Goal: Transaction & Acquisition: Purchase product/service

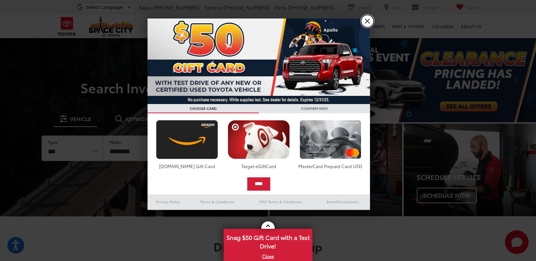
click at [372, 17] on link "X" at bounding box center [367, 21] width 13 height 13
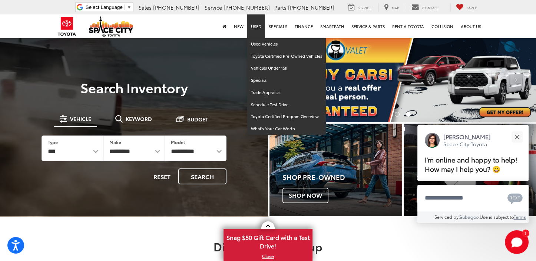
click at [251, 27] on link "Used" at bounding box center [256, 26] width 18 height 24
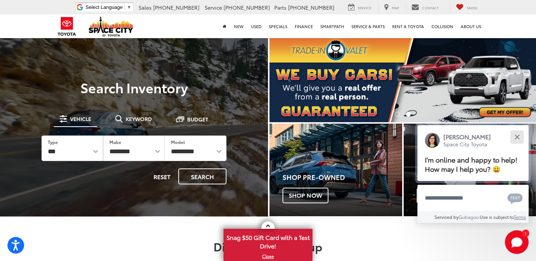
click at [513, 138] on button "Close" at bounding box center [517, 137] width 16 height 16
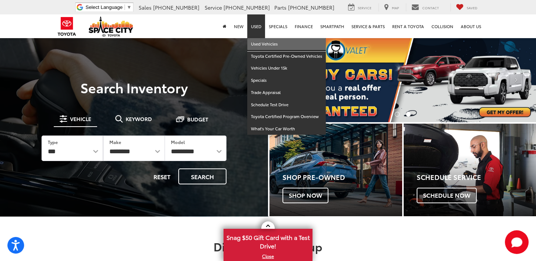
click at [266, 44] on link "Used Vehicles" at bounding box center [286, 44] width 79 height 12
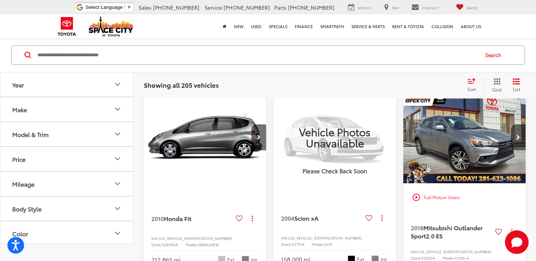
scroll to position [74, 0]
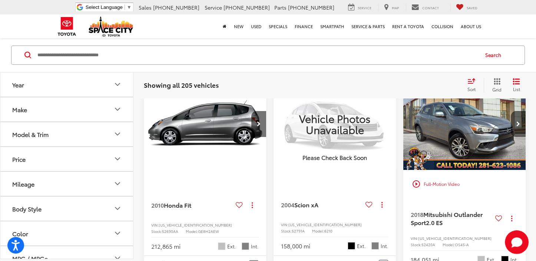
click at [112, 83] on button "Year" at bounding box center [66, 84] width 133 height 24
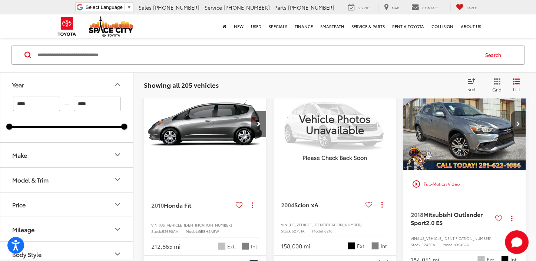
click at [38, 104] on input "****" at bounding box center [36, 103] width 47 height 14
drag, startPoint x: 9, startPoint y: 127, endPoint x: 101, endPoint y: 137, distance: 92.8
click at [101, 137] on div "**** — **** 2021 2025" at bounding box center [66, 119] width 133 height 46
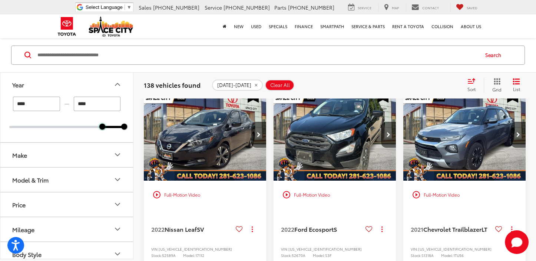
scroll to position [53, 0]
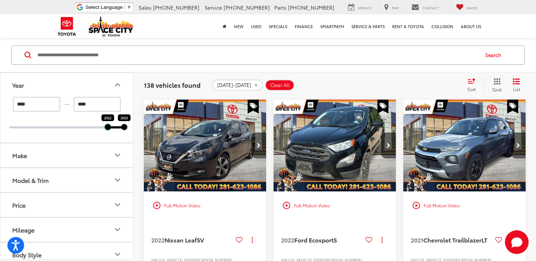
drag, startPoint x: 102, startPoint y: 129, endPoint x: 110, endPoint y: 130, distance: 7.6
click at [110, 130] on div "**** — **** 2022 2025" at bounding box center [66, 120] width 133 height 46
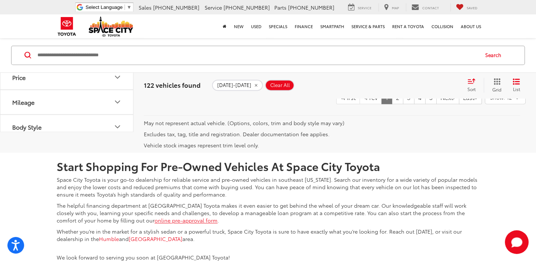
scroll to position [1683, 0]
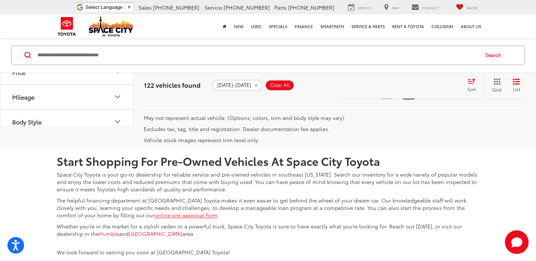
click at [403, 99] on link "3" at bounding box center [408, 92] width 11 height 13
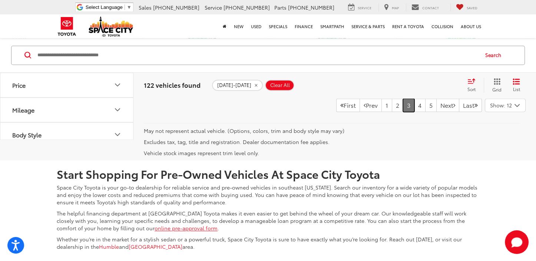
scroll to position [1683, 0]
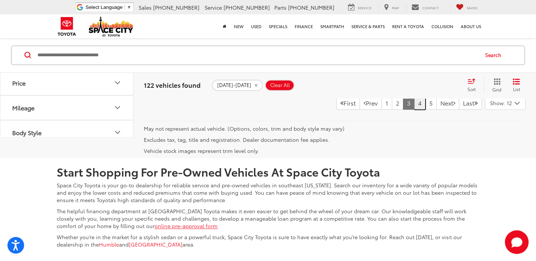
click at [414, 110] on link "4" at bounding box center [419, 102] width 11 height 13
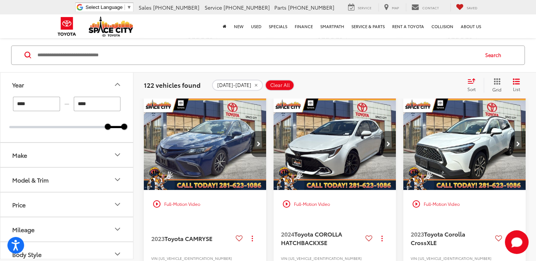
scroll to position [423, 0]
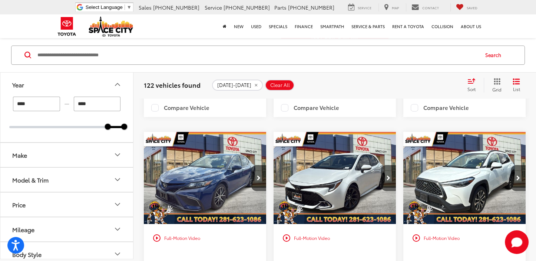
drag, startPoint x: 33, startPoint y: 103, endPoint x: 0, endPoint y: 109, distance: 33.7
type input "****"
click at [115, 88] on icon "Year" at bounding box center [117, 84] width 9 height 9
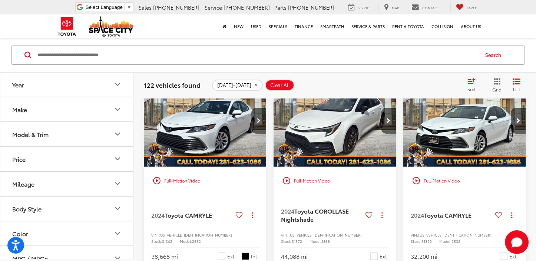
scroll to position [53, 0]
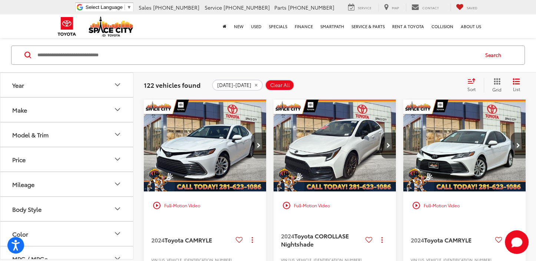
click at [115, 88] on icon "Year" at bounding box center [117, 84] width 9 height 9
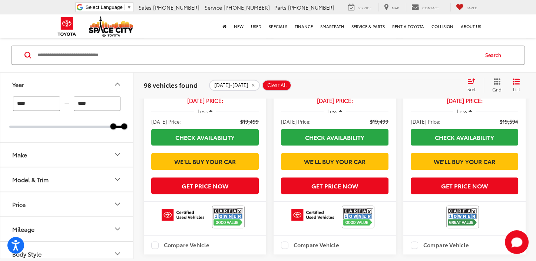
scroll to position [1498, 0]
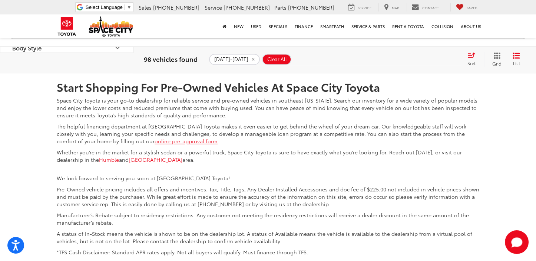
click at [403, 25] on link "3" at bounding box center [408, 17] width 11 height 13
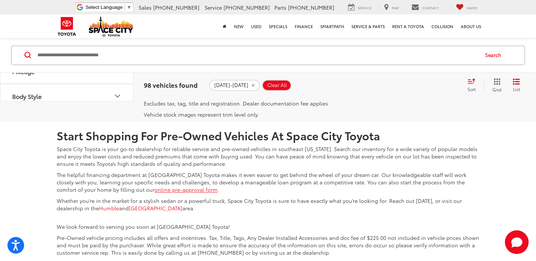
scroll to position [1733, 0]
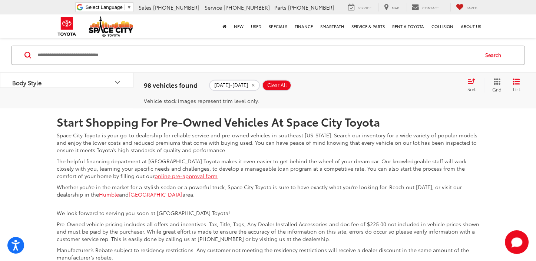
click at [414, 60] on link "4" at bounding box center [419, 52] width 11 height 13
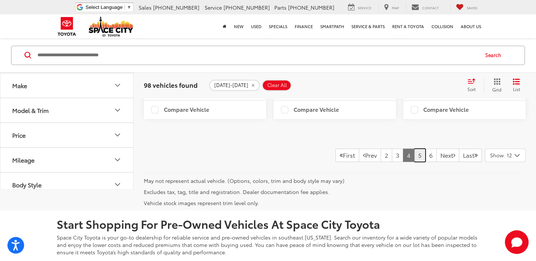
scroll to position [1646, 0]
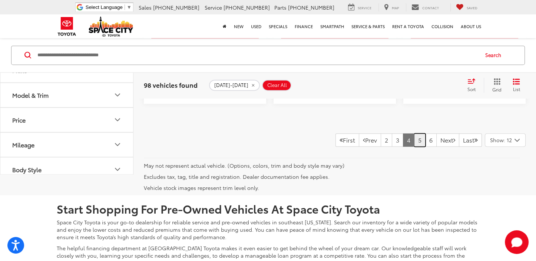
click at [414, 147] on link "5" at bounding box center [419, 139] width 11 height 13
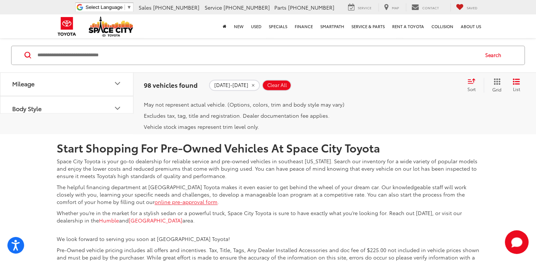
scroll to position [1720, 0]
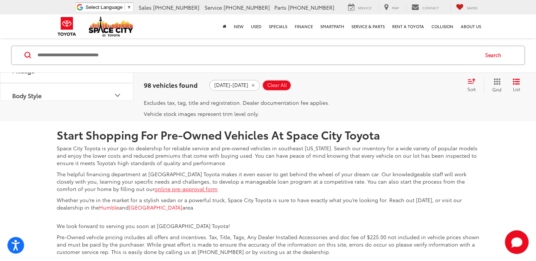
click at [425, 73] on link "7" at bounding box center [430, 65] width 11 height 13
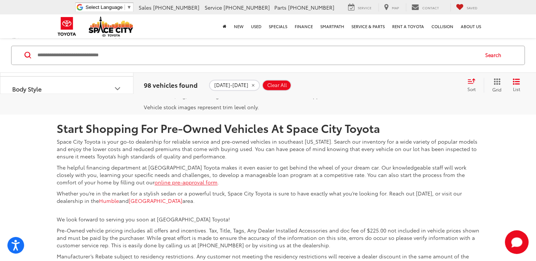
scroll to position [1720, 0]
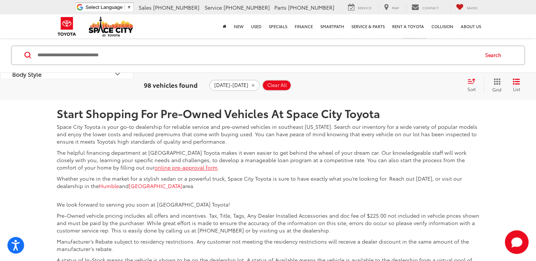
click at [414, 51] on link "8" at bounding box center [419, 44] width 11 height 13
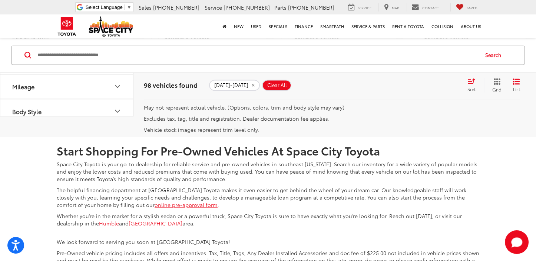
scroll to position [1683, 0]
click at [425, 88] on link "9" at bounding box center [430, 81] width 11 height 13
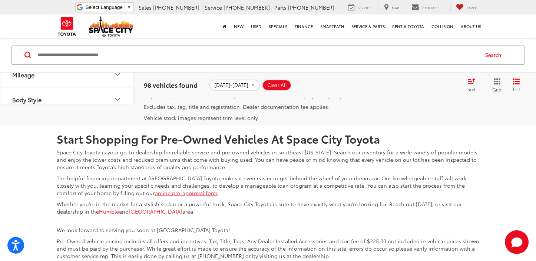
scroll to position [53, 0]
